Goal: Transaction & Acquisition: Download file/media

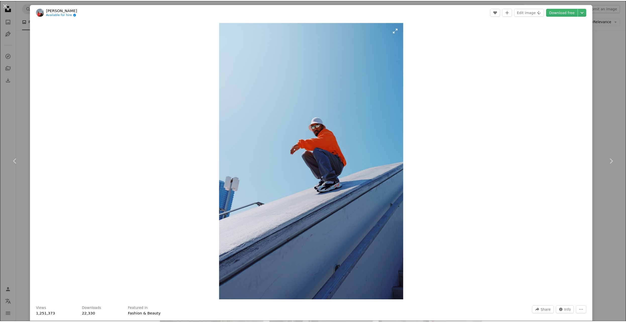
scroll to position [276, 0]
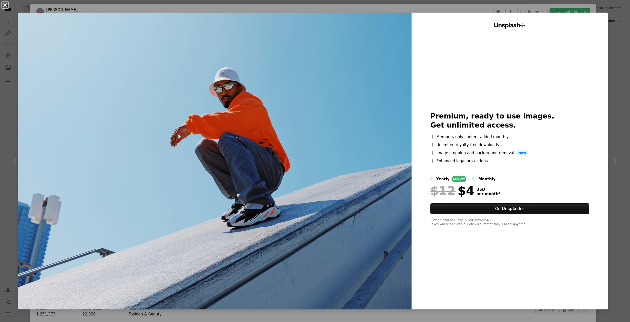
click at [598, 11] on div "An X shape Unsplash+ Premium, ready to use images. Get unlimited access. A plus…" at bounding box center [315, 161] width 630 height 322
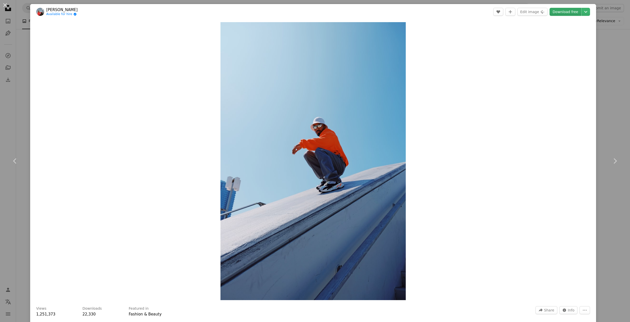
click at [578, 15] on link "Download free" at bounding box center [565, 12] width 32 height 8
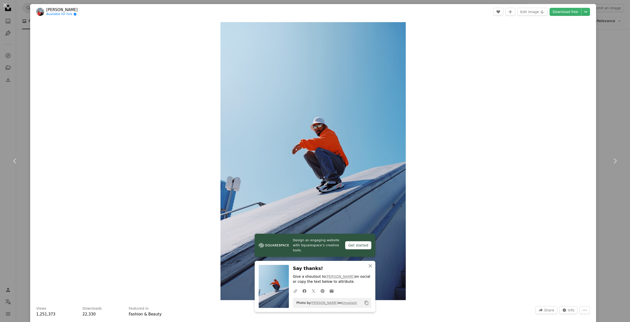
click at [546, 101] on div "Zoom in" at bounding box center [313, 161] width 566 height 283
click at [605, 60] on div "An X shape Chevron left Chevron right Design an engaging website with Squarespa…" at bounding box center [315, 161] width 630 height 322
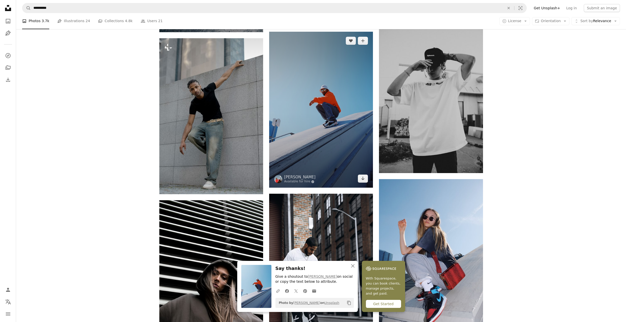
click at [341, 136] on img at bounding box center [321, 110] width 104 height 156
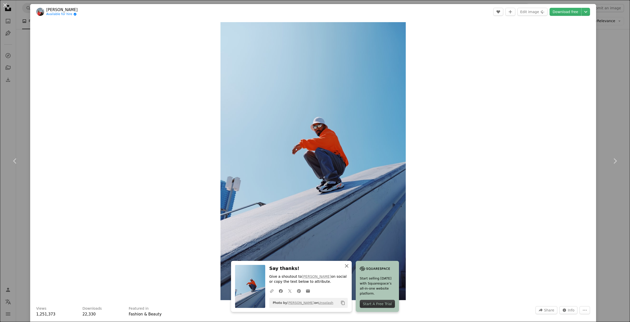
click at [345, 266] on icon "An X shape" at bounding box center [346, 266] width 6 height 6
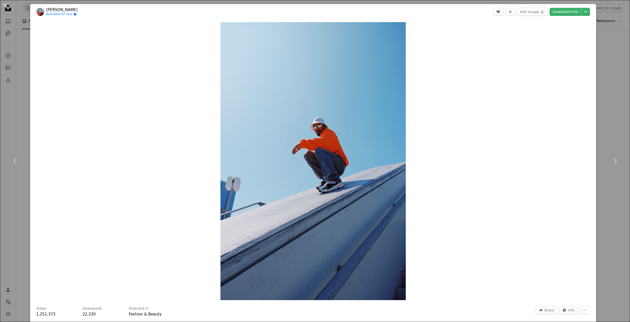
click at [487, 245] on div "Zoom in" at bounding box center [313, 161] width 566 height 283
click at [589, 12] on icon "Chevron down" at bounding box center [585, 12] width 8 height 6
click at [566, 53] on link "Original Size ( 4160 x 6240 )" at bounding box center [568, 55] width 52 height 9
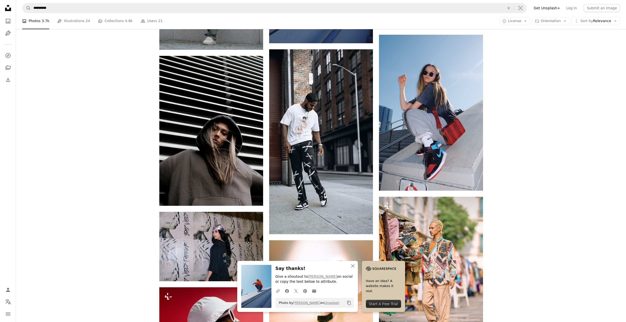
scroll to position [402, 0]
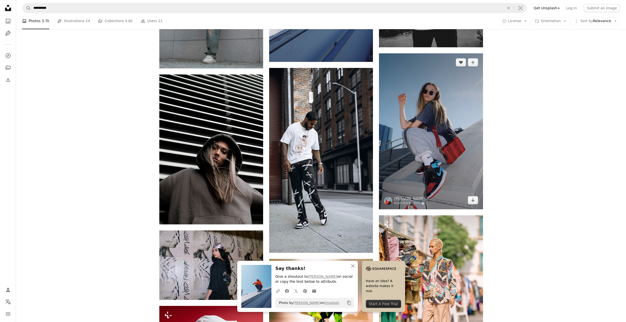
click at [426, 171] on img at bounding box center [431, 131] width 104 height 156
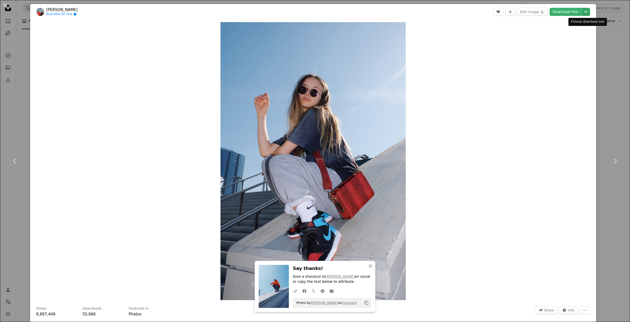
click at [583, 10] on icon "Chevron down" at bounding box center [585, 12] width 8 height 6
click at [557, 55] on span "Original Size" at bounding box center [555, 56] width 22 height 4
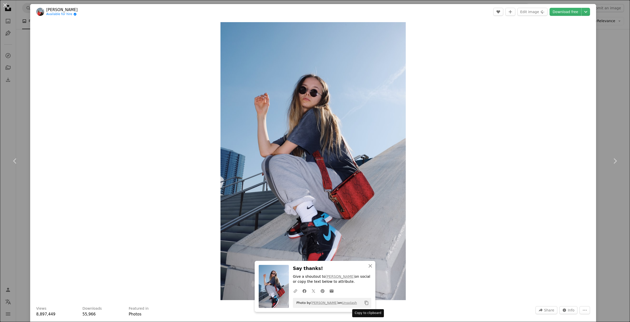
click at [370, 303] on button "Copy content" at bounding box center [366, 302] width 9 height 9
click at [16, 18] on div "An X shape Chevron left Chevron right An X shape Close Say thanks! Give a shout…" at bounding box center [315, 161] width 630 height 322
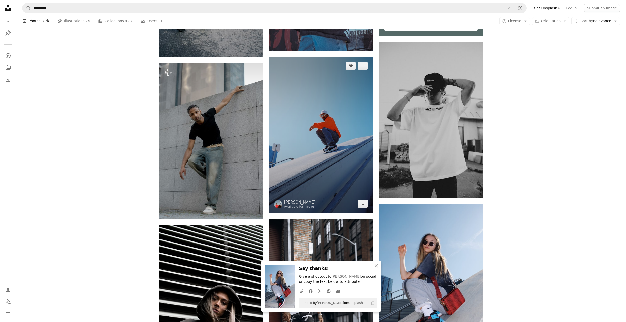
scroll to position [226, 0]
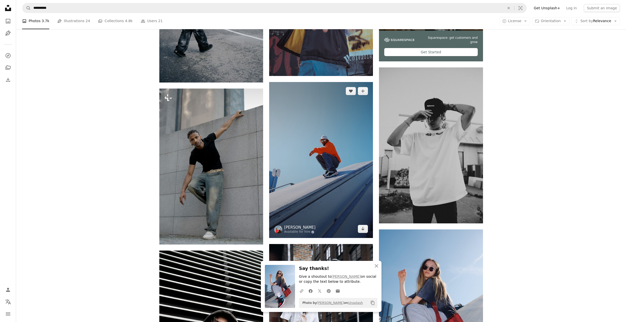
click at [291, 226] on link "[PERSON_NAME]" at bounding box center [299, 227] width 31 height 5
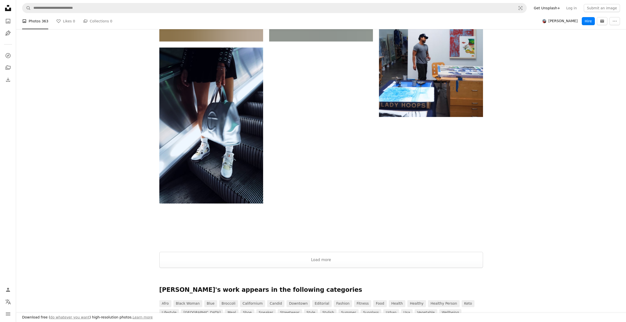
scroll to position [1080, 0]
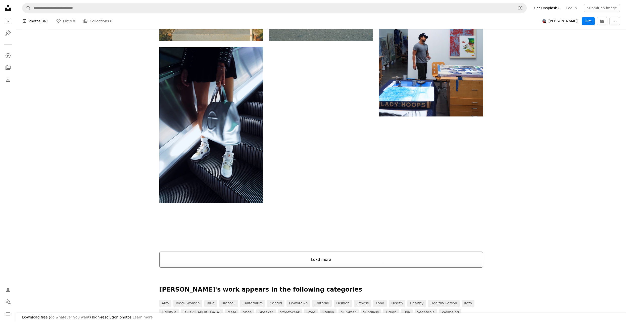
click at [346, 264] on button "Load more" at bounding box center [321, 259] width 324 height 16
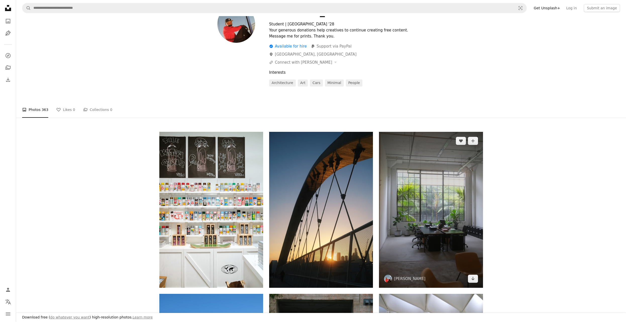
scroll to position [0, 0]
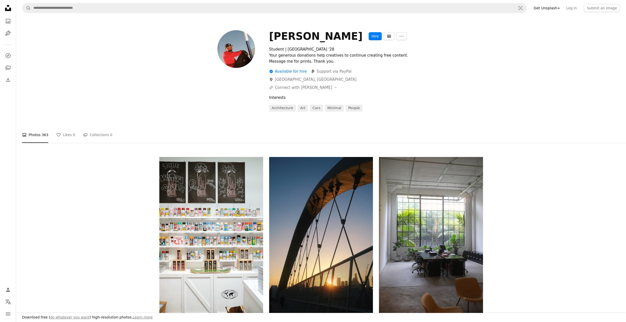
click at [249, 51] on img at bounding box center [236, 49] width 38 height 38
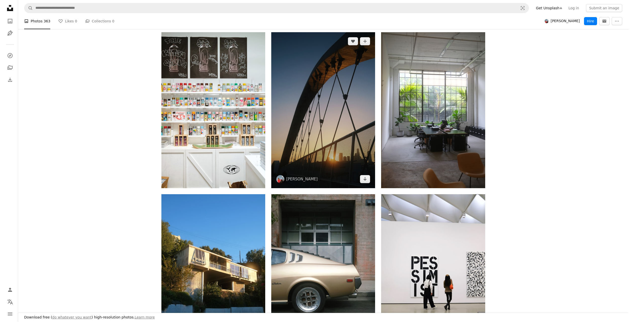
scroll to position [25, 0]
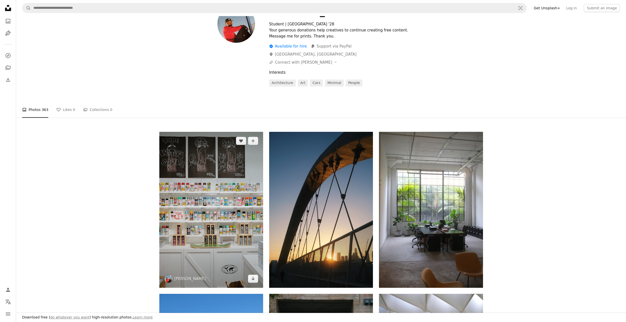
click at [213, 159] on img at bounding box center [211, 210] width 104 height 156
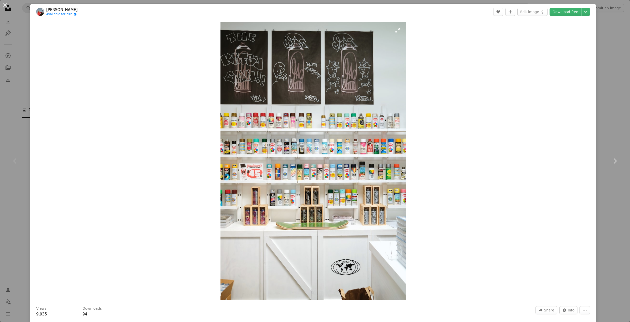
click at [249, 93] on img "Zoom in on this image" at bounding box center [312, 161] width 185 height 278
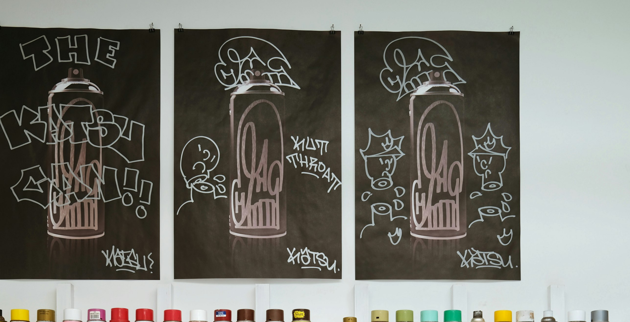
scroll to position [309, 0]
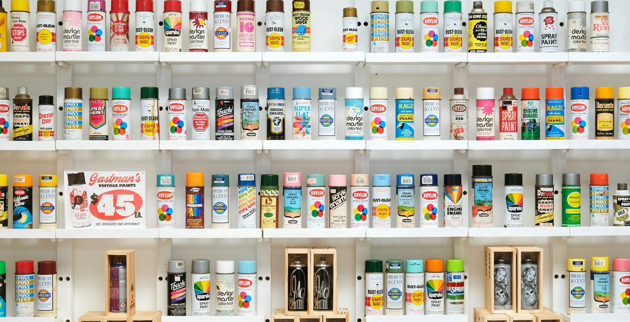
click at [249, 93] on img "Zoom out on this image" at bounding box center [315, 163] width 630 height 945
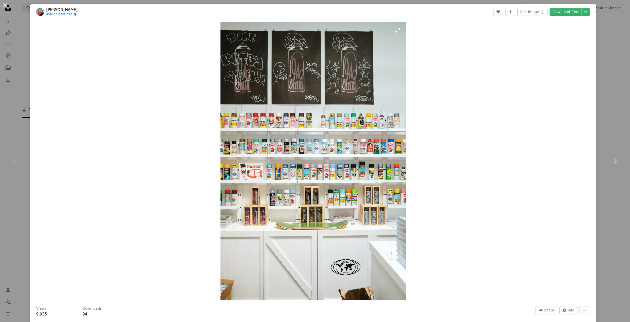
click at [277, 123] on img "Zoom in on this image" at bounding box center [312, 161] width 185 height 278
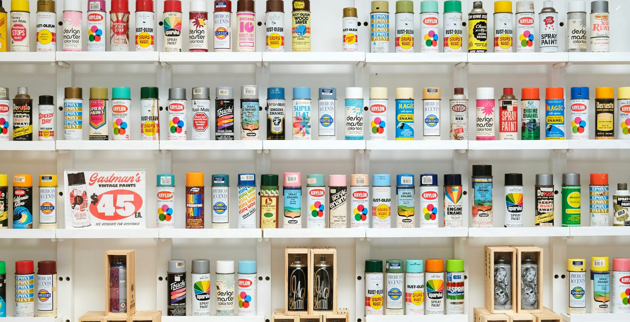
click at [342, 129] on img "Zoom out on this image" at bounding box center [315, 163] width 630 height 945
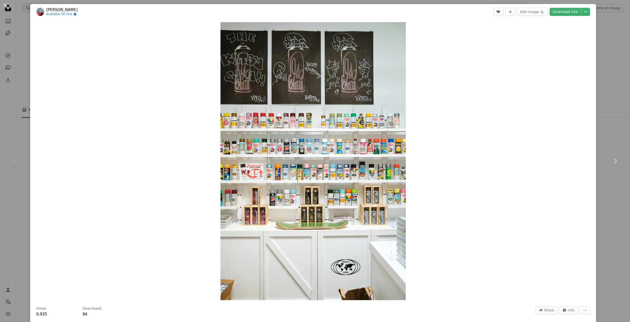
click at [605, 29] on div "An X shape Chevron left Chevron right [PERSON_NAME] Available for hire A checkm…" at bounding box center [315, 161] width 630 height 322
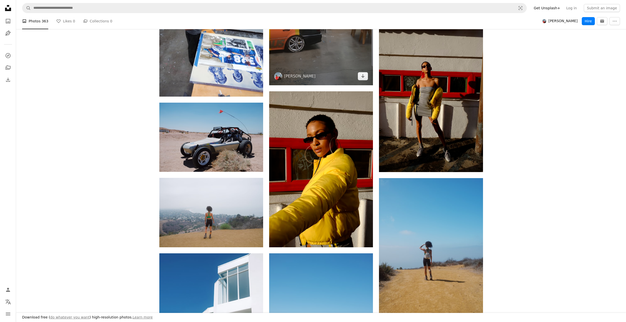
scroll to position [3543, 0]
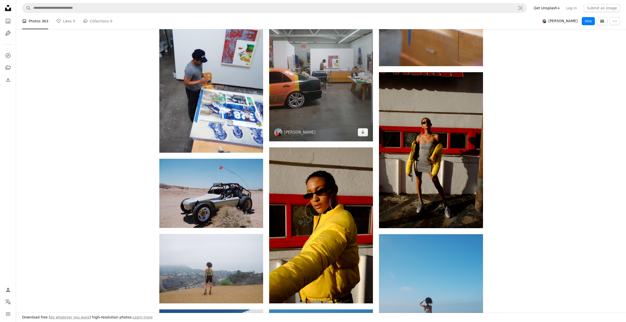
scroll to position [3442, 0]
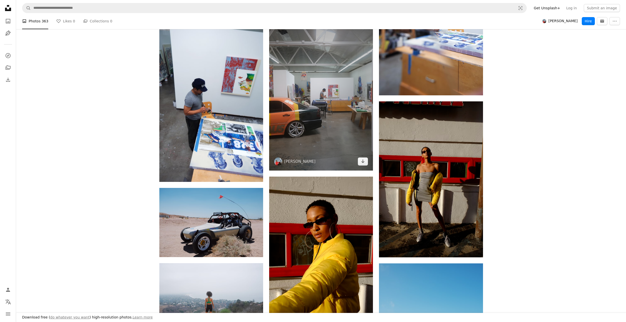
click at [300, 48] on img at bounding box center [321, 93] width 104 height 156
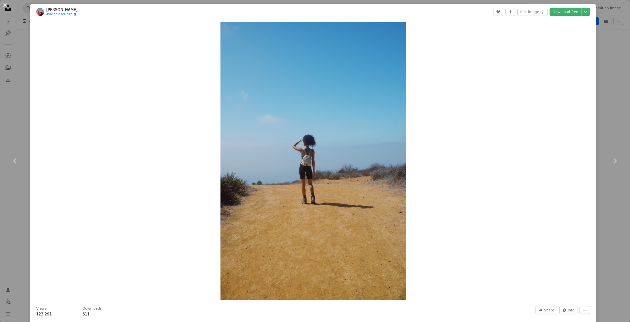
click at [613, 47] on div "An X shape Chevron left Chevron right [PERSON_NAME] Available for hire A checkm…" at bounding box center [315, 161] width 630 height 322
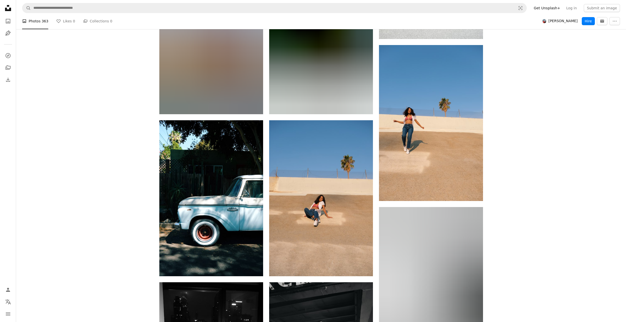
scroll to position [4246, 0]
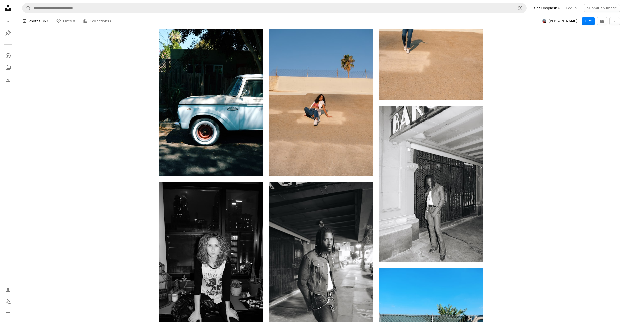
click at [9, 10] on icon at bounding box center [8, 8] width 6 height 6
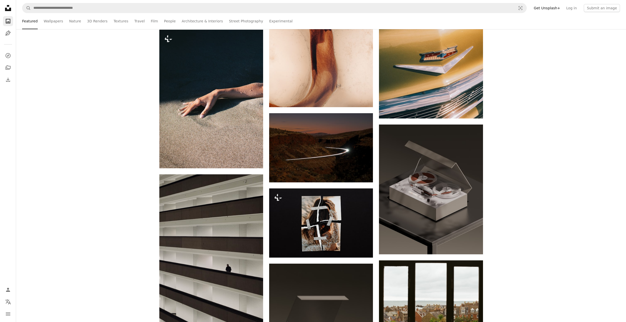
scroll to position [2362, 0]
